Goal: Task Accomplishment & Management: Use online tool/utility

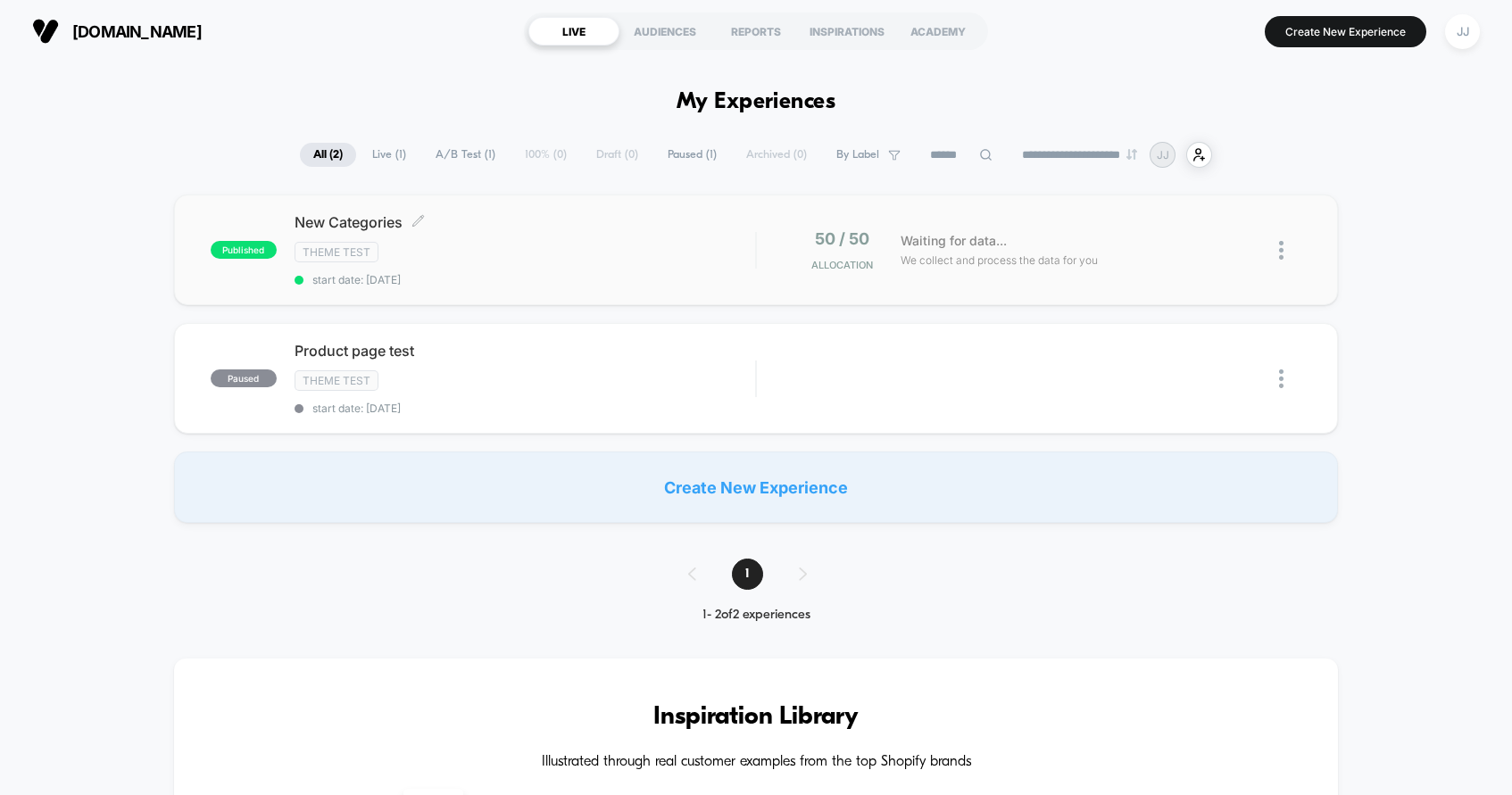
click at [744, 239] on div "New Categories Click to edit experience details Click to edit experience detail…" at bounding box center [525, 250] width 461 height 73
